Goal: Transaction & Acquisition: Purchase product/service

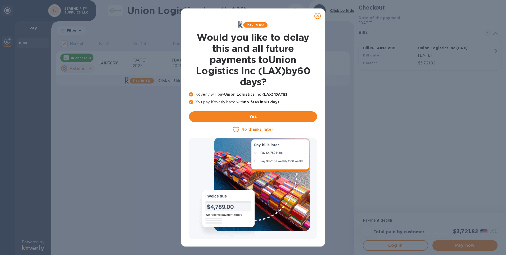
click at [318, 16] on icon at bounding box center [317, 16] width 6 height 6
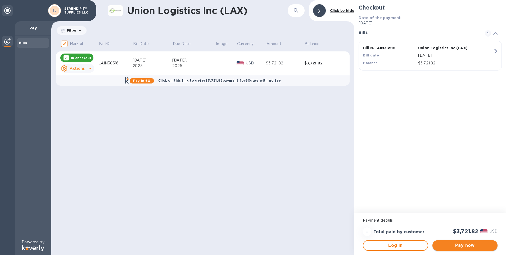
click at [463, 246] on span "Pay now" at bounding box center [465, 245] width 57 height 6
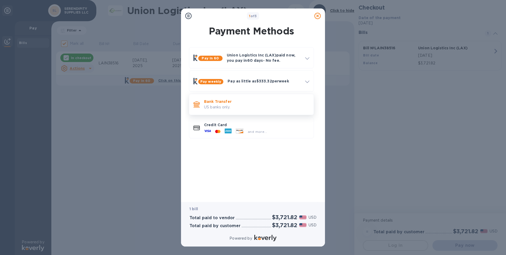
click at [228, 103] on p "Bank Transfer" at bounding box center [256, 101] width 105 height 5
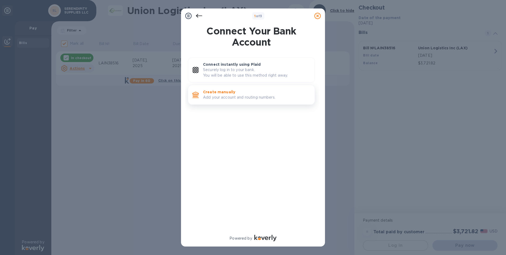
click at [223, 96] on p "Add your account and routing numbers." at bounding box center [256, 97] width 107 height 6
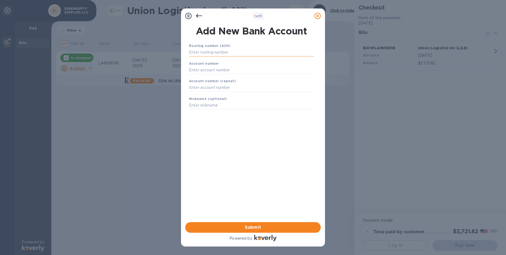
click at [196, 51] on input "text" at bounding box center [251, 52] width 125 height 8
type input "263191387"
click at [194, 76] on input "text" at bounding box center [251, 76] width 125 height 8
type input "1100005294167"
click at [219, 92] on input "text" at bounding box center [251, 94] width 125 height 8
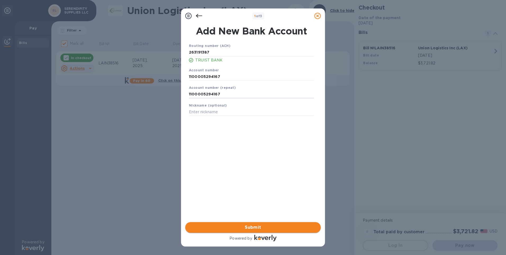
type input "1100005294167"
click at [254, 226] on span "Submit" at bounding box center [252, 227] width 127 height 6
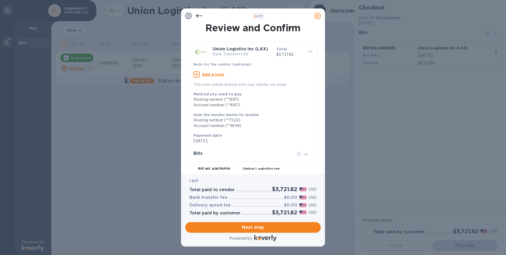
click at [207, 84] on p "This note will be shared with your vendor via email" at bounding box center [252, 85] width 119 height 6
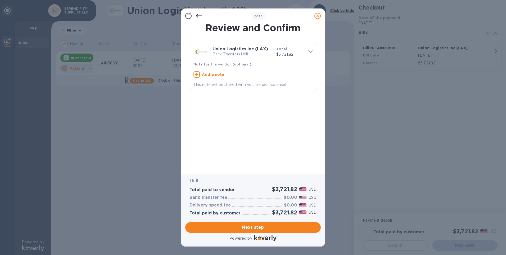
click at [211, 76] on u "Add a note" at bounding box center [213, 74] width 22 height 4
click at [206, 76] on textarea at bounding box center [248, 75] width 111 height 4
paste textarea "LAIN38516"
type textarea "Payment Invoice LAIN38516"
click at [310, 51] on icon at bounding box center [310, 51] width 4 height 2
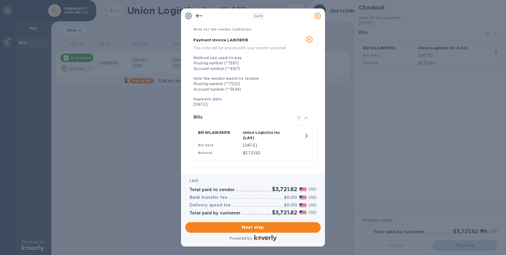
scroll to position [39, 0]
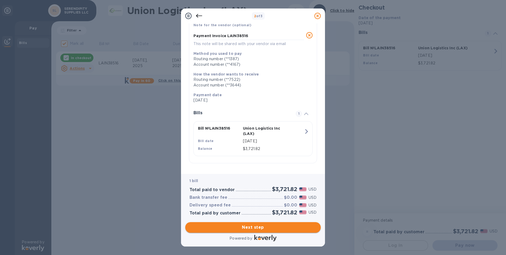
click at [253, 226] on span "Next step" at bounding box center [252, 227] width 127 height 6
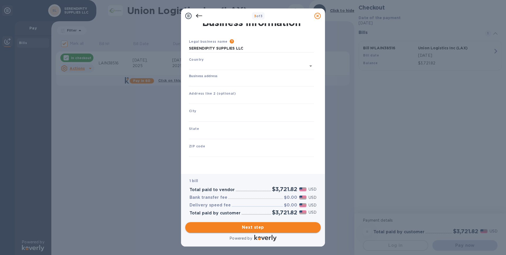
type input "[GEOGRAPHIC_DATA]"
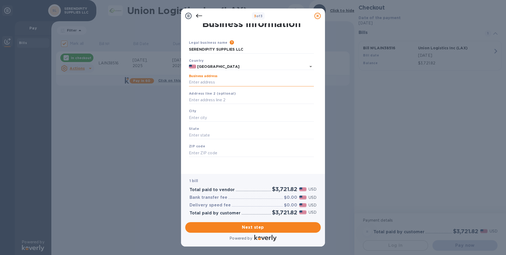
click at [218, 80] on input "Business address" at bounding box center [251, 82] width 125 height 8
type input "[STREET_ADDRESS]"
type input "Weston"
type input "FL"
type input "33326"
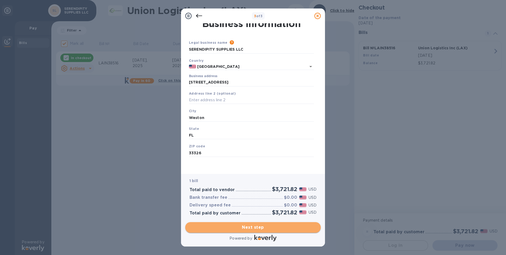
click at [254, 226] on span "Next step" at bounding box center [252, 227] width 127 height 6
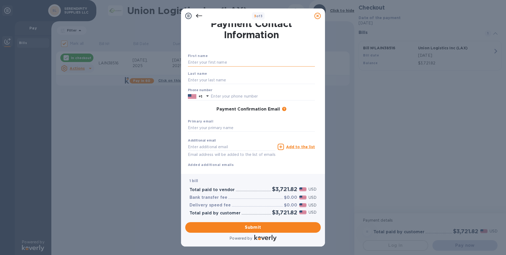
click at [201, 62] on input "text" at bounding box center [251, 62] width 127 height 8
type input "[PERSON_NAME]"
click at [202, 80] on input "text" at bounding box center [251, 80] width 127 height 8
type input "[PERSON_NAME]"
click at [200, 128] on input "text" at bounding box center [251, 128] width 127 height 8
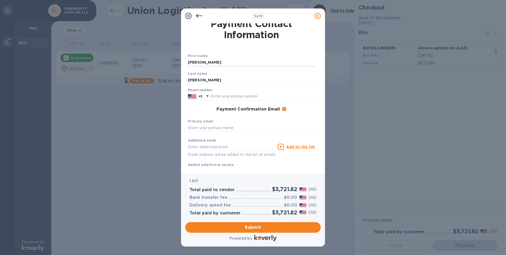
drag, startPoint x: 206, startPoint y: 62, endPoint x: 187, endPoint y: 62, distance: 18.3
click at [187, 62] on div "First name [PERSON_NAME] Last name [PERSON_NAME] Phone number +1 Payment Confir…" at bounding box center [251, 105] width 129 height 125
type input "[PERSON_NAME]"
drag, startPoint x: 206, startPoint y: 80, endPoint x: 185, endPoint y: 80, distance: 20.7
click at [185, 80] on div "Payment Contact Information First name [PERSON_NAME] Last name [PERSON_NAME] Ph…" at bounding box center [253, 98] width 144 height 150
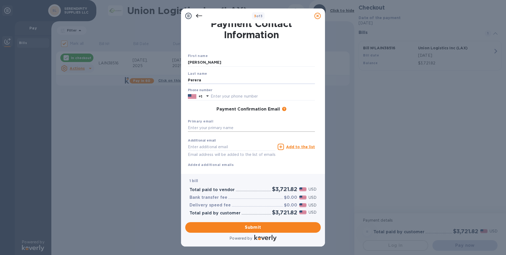
type input "Perera"
click at [199, 128] on input "text" at bounding box center [251, 128] width 127 height 8
type input "[EMAIL_ADDRESS][DOMAIN_NAME]"
click at [222, 96] on input "text" at bounding box center [263, 96] width 104 height 8
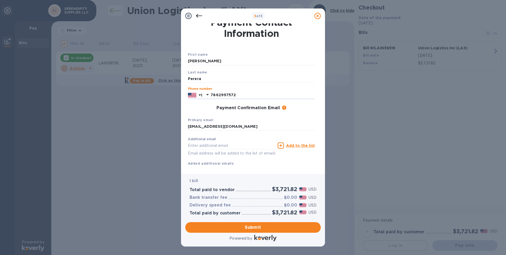
scroll to position [0, 0]
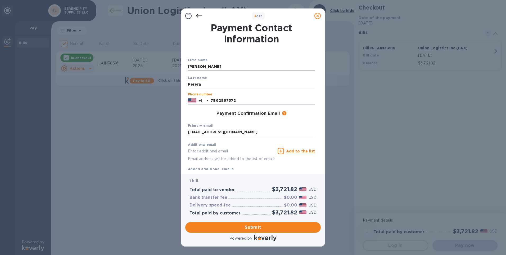
type input "7862997572"
drag, startPoint x: 188, startPoint y: 66, endPoint x: 207, endPoint y: 66, distance: 19.3
click at [207, 66] on input "[PERSON_NAME]" at bounding box center [251, 67] width 127 height 8
type input "[PERSON_NAME]"
drag, startPoint x: 205, startPoint y: 84, endPoint x: 167, endPoint y: 85, distance: 37.8
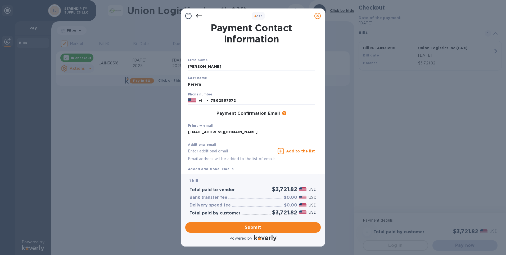
click at [167, 85] on div "3 of 3 Payment Contact Information First name [PERSON_NAME] Last name [PERSON_N…" at bounding box center [253, 127] width 506 height 255
type input "[PERSON_NAME]"
drag, startPoint x: 243, startPoint y: 101, endPoint x: 207, endPoint y: 101, distance: 36.0
click at [207, 101] on div "[PHONE_NUMBER]" at bounding box center [251, 101] width 127 height 8
type input "7869915130"
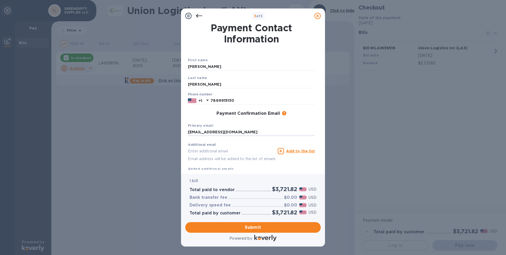
drag, startPoint x: 257, startPoint y: 132, endPoint x: 187, endPoint y: 133, distance: 70.6
click at [187, 133] on div "First name [PERSON_NAME] Last name [PERSON_NAME] Phone number [PHONE_NUMBER] Pa…" at bounding box center [251, 110] width 129 height 125
type input "[EMAIL_ADDRESS][DOMAIN_NAME]"
click at [214, 151] on input "text" at bounding box center [232, 151] width 88 height 8
paste input "[EMAIL_ADDRESS][DOMAIN_NAME]"
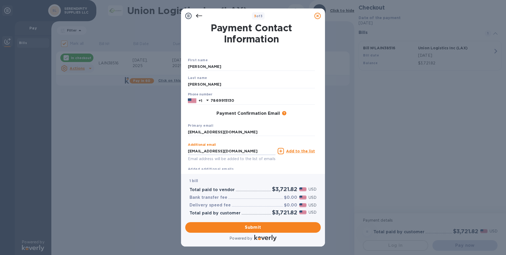
scroll to position [17, 0]
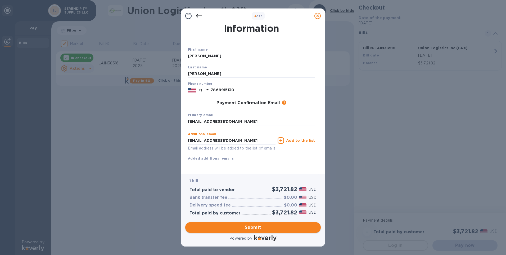
type input "[EMAIL_ADDRESS][DOMAIN_NAME]"
click at [252, 225] on span "Submit" at bounding box center [252, 227] width 127 height 6
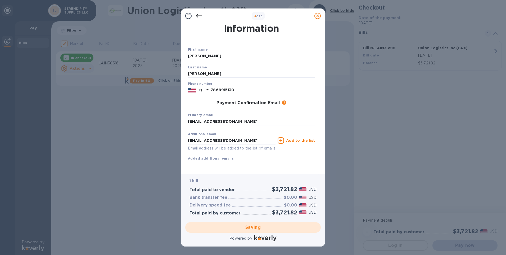
scroll to position [0, 0]
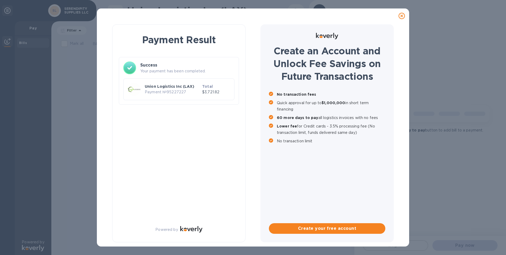
checkbox input "false"
click at [319, 47] on div "Payment Result Success Your payment has been completed. Union Logistics Inc (LA…" at bounding box center [253, 134] width 304 height 223
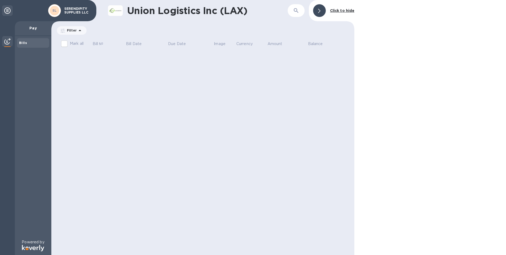
click at [21, 42] on b "Bills" at bounding box center [23, 43] width 8 height 4
click at [35, 28] on p "Pay" at bounding box center [33, 27] width 28 height 5
click at [319, 13] on div at bounding box center [319, 10] width 13 height 13
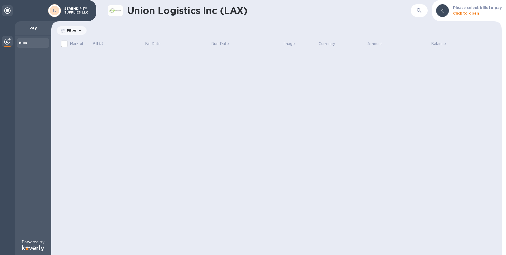
click at [6, 10] on icon at bounding box center [7, 10] width 6 height 6
